Goal: Task Accomplishment & Management: Manage account settings

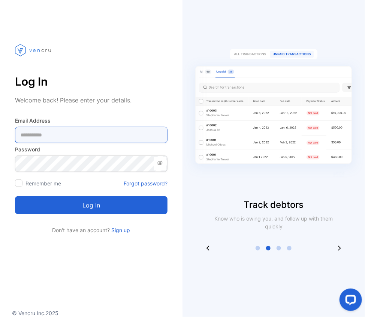
type Address-inputemail "**********"
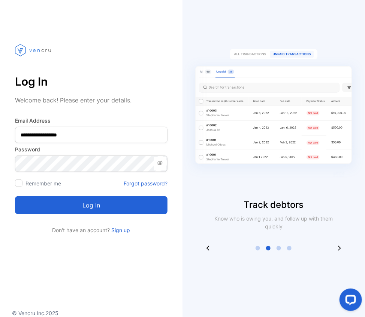
click at [85, 210] on button "Log in" at bounding box center [91, 206] width 152 height 18
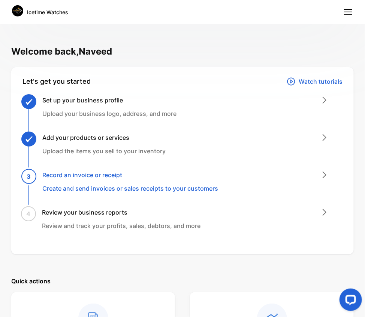
click at [352, 12] on icon at bounding box center [348, 12] width 10 height 10
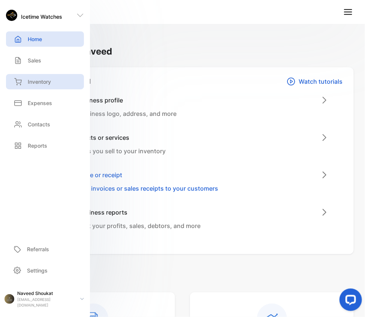
click at [40, 83] on p "Inventory" at bounding box center [39, 82] width 23 height 8
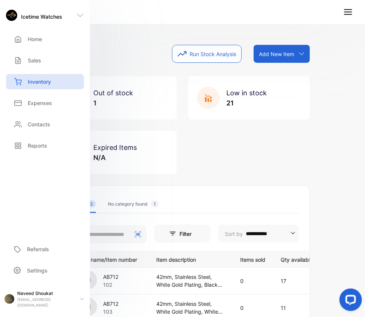
click at [239, 167] on div "Out of stock 1 Low in stock 21 Expired Items N/A" at bounding box center [182, 125] width 255 height 98
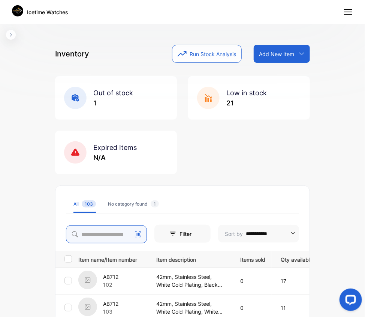
click at [99, 234] on input "search" at bounding box center [106, 235] width 81 height 18
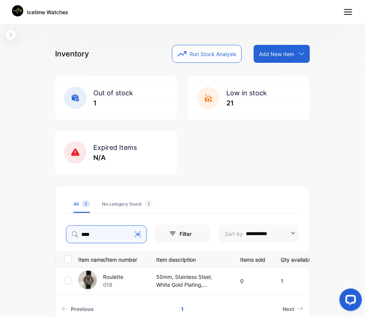
type input "****"
click at [91, 279] on img at bounding box center [87, 280] width 19 height 19
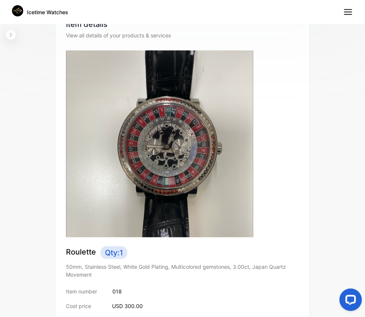
scroll to position [61, 0]
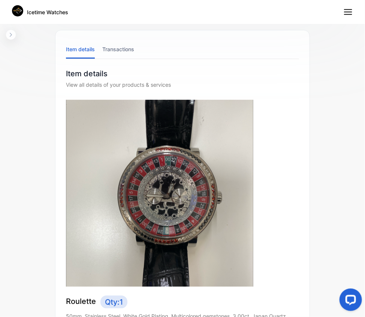
click at [200, 223] on img at bounding box center [159, 193] width 187 height 187
click at [201, 140] on img at bounding box center [159, 193] width 187 height 187
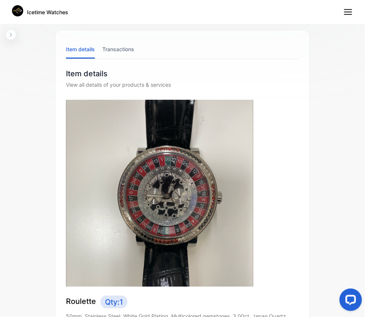
click at [201, 140] on img at bounding box center [159, 193] width 187 height 187
click at [121, 117] on img at bounding box center [159, 193] width 187 height 187
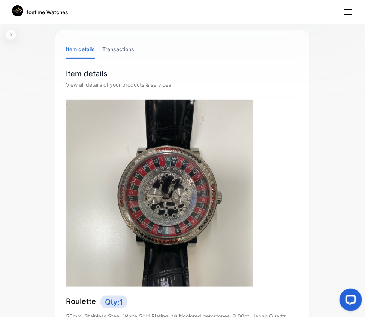
click at [121, 117] on img at bounding box center [159, 193] width 187 height 187
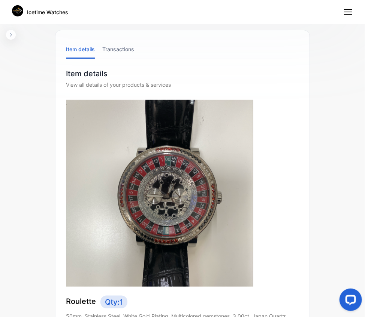
click at [121, 117] on img at bounding box center [159, 193] width 187 height 187
